Goal: Learn about a topic

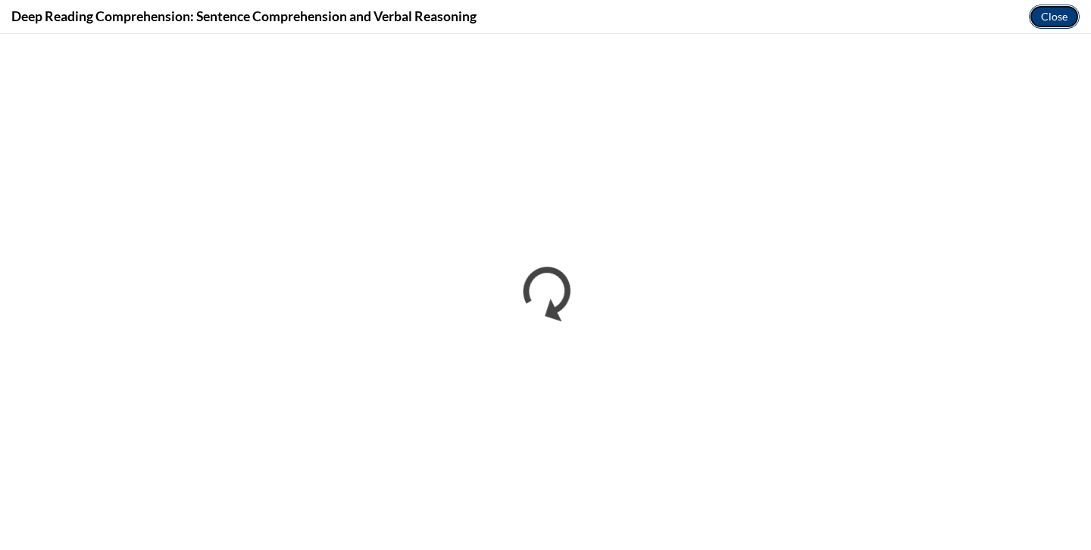
click at [1057, 23] on button "Close" at bounding box center [1054, 17] width 51 height 24
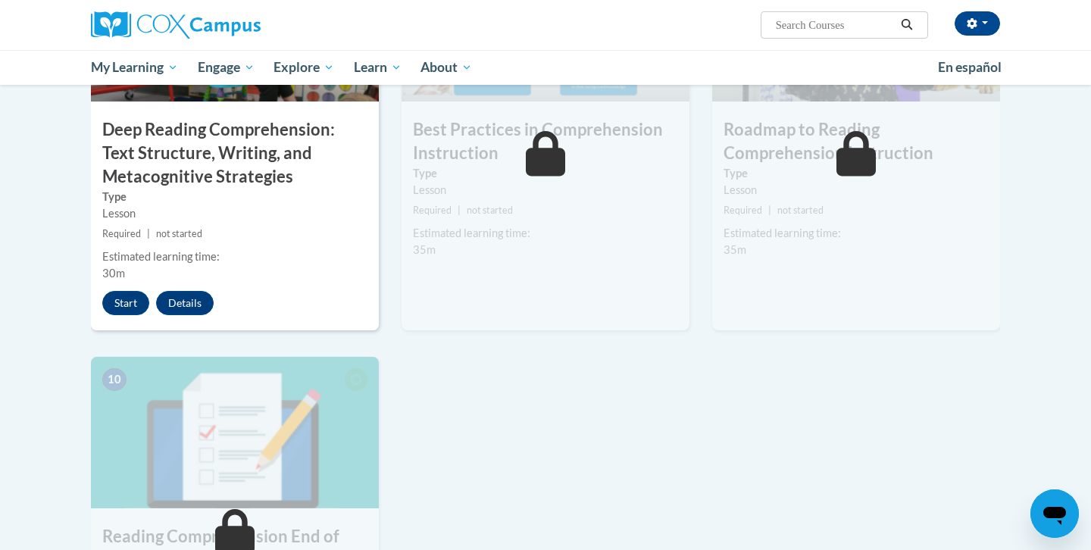
scroll to position [1251, 0]
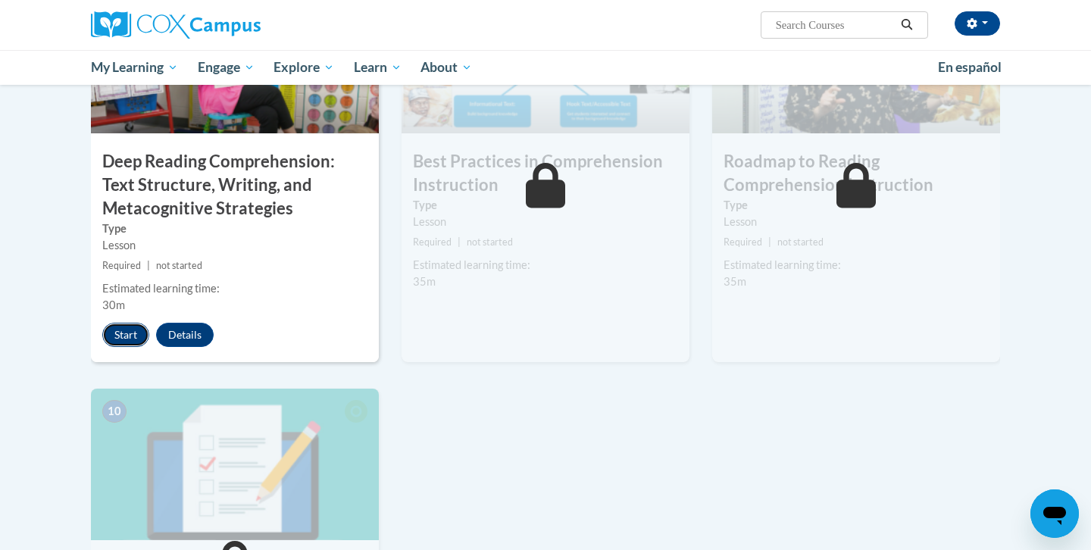
click at [112, 337] on button "Start" at bounding box center [125, 335] width 47 height 24
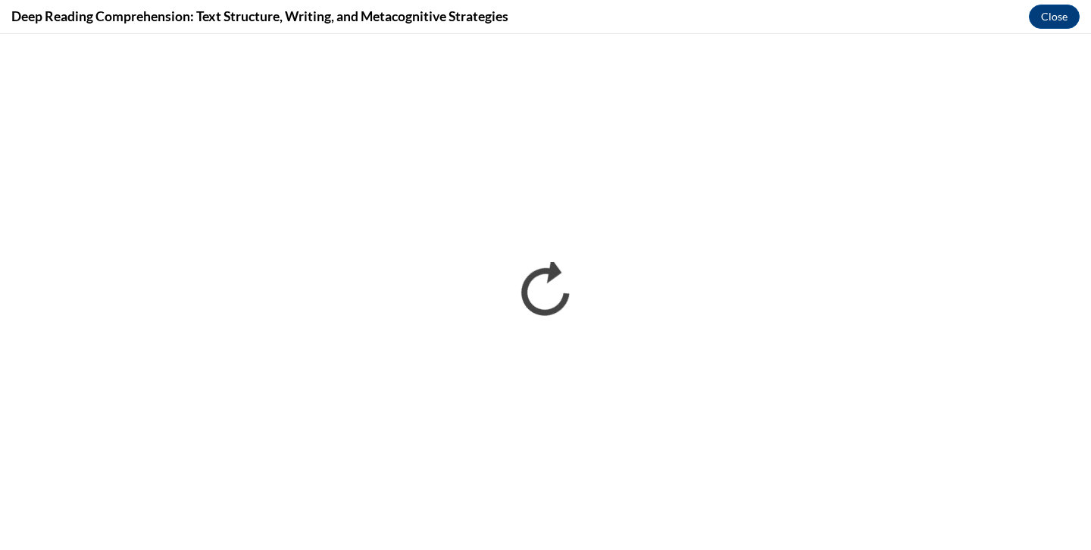
scroll to position [0, 0]
